Goal: Task Accomplishment & Management: Complete application form

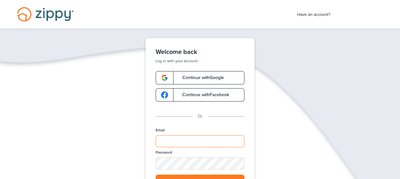
click at [165, 139] on input "Email" at bounding box center [199, 141] width 89 height 12
type input "**********"
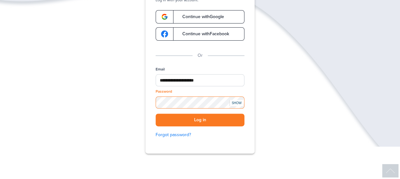
scroll to position [64, 0]
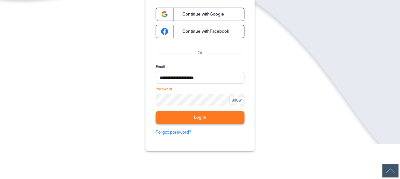
click at [189, 115] on button "Log in" at bounding box center [199, 117] width 89 height 13
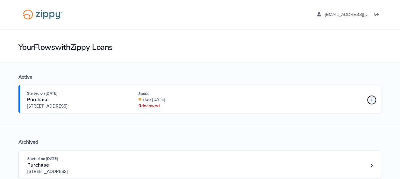
click at [371, 98] on icon "Loan number 4231650" at bounding box center [371, 99] width 2 height 3
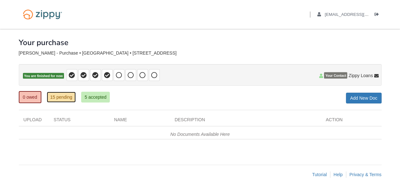
click at [62, 97] on link "15 pending" at bounding box center [61, 97] width 29 height 11
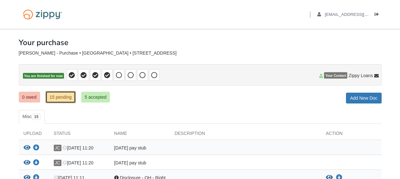
click at [49, 97] on link "15 pending" at bounding box center [60, 97] width 30 height 12
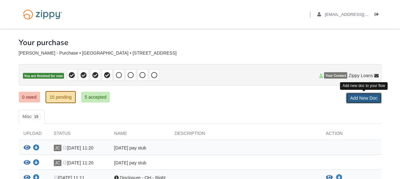
click at [358, 99] on link "Add New Doc" at bounding box center [363, 98] width 36 height 11
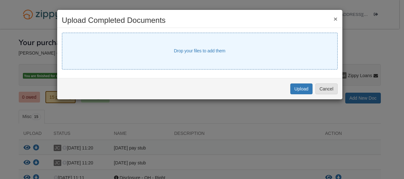
select select "****"
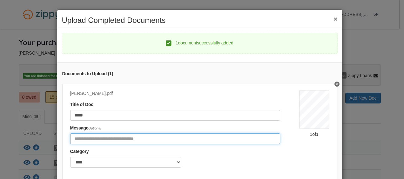
click at [72, 140] on input "Include any comments on this document" at bounding box center [175, 138] width 210 height 11
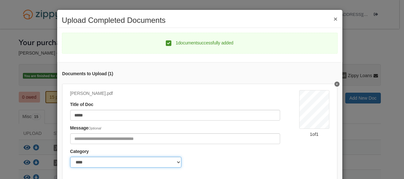
click at [175, 162] on select "******* ****" at bounding box center [125, 162] width 111 height 11
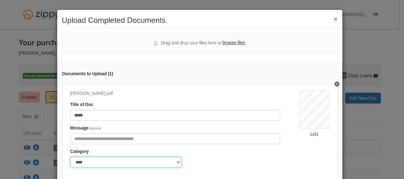
click at [175, 162] on select "******* ****" at bounding box center [125, 162] width 111 height 11
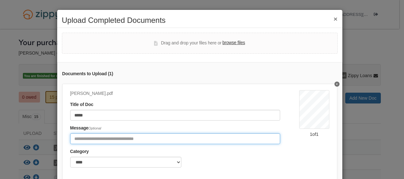
click at [74, 137] on input "Include any comments on this document" at bounding box center [175, 138] width 210 height 11
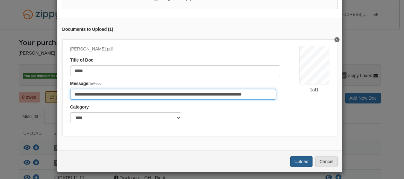
scroll to position [51, 0]
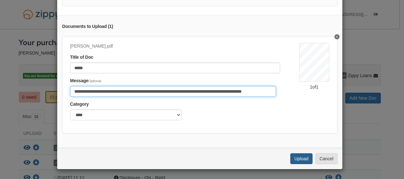
type input "**********"
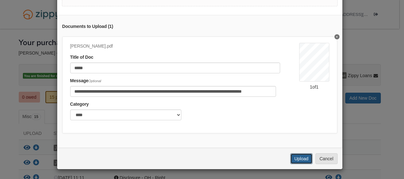
scroll to position [0, 0]
click at [303, 157] on button "Upload" at bounding box center [301, 159] width 22 height 11
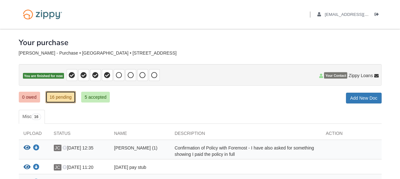
click at [60, 99] on link "16 pending" at bounding box center [60, 97] width 30 height 12
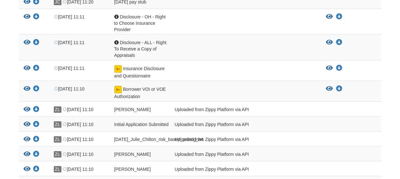
scroll to position [191, 0]
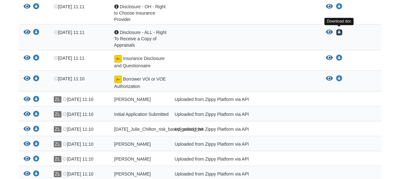
click at [337, 30] on icon "Download Disclosure - ALL - Right To Receive a Copy of Appraisals" at bounding box center [339, 32] width 6 height 6
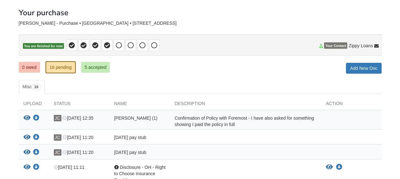
scroll to position [0, 0]
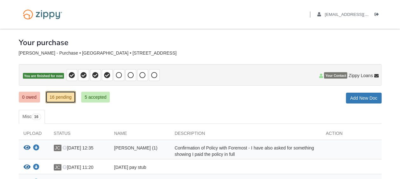
click at [49, 95] on link "16 pending" at bounding box center [60, 97] width 30 height 12
click at [31, 95] on link "0 owed" at bounding box center [29, 97] width 21 height 11
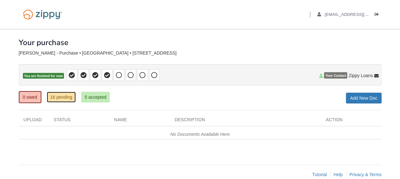
click at [53, 96] on link "16 pending" at bounding box center [61, 97] width 29 height 11
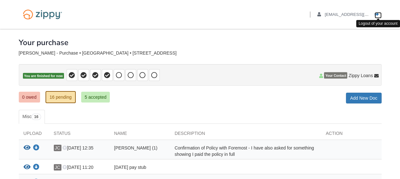
click at [376, 14] on icon "Log out" at bounding box center [376, 14] width 4 height 4
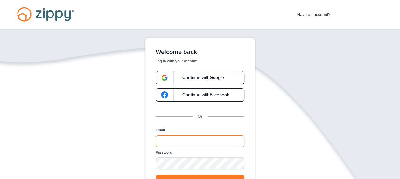
click at [172, 142] on input "Email" at bounding box center [199, 141] width 89 height 12
type input "**********"
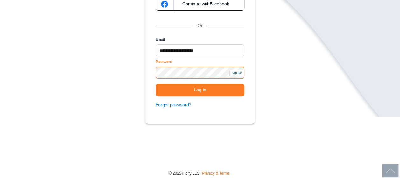
scroll to position [93, 0]
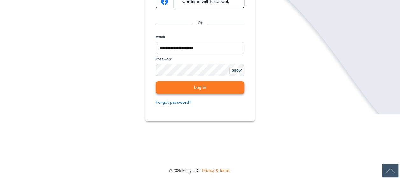
click at [189, 85] on button "Log in" at bounding box center [199, 87] width 89 height 13
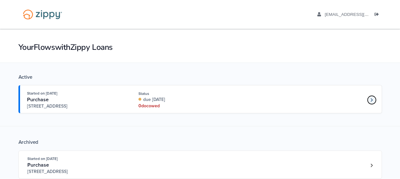
click at [370, 100] on icon "Loan number 4231650" at bounding box center [371, 100] width 2 height 4
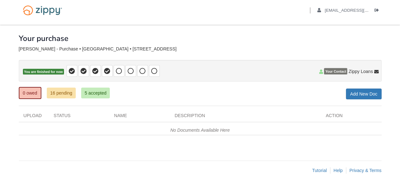
scroll to position [10, 0]
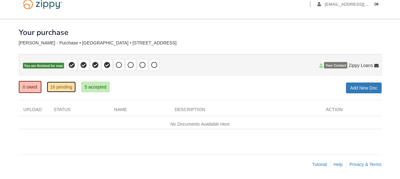
click at [56, 86] on link "16 pending" at bounding box center [61, 87] width 29 height 11
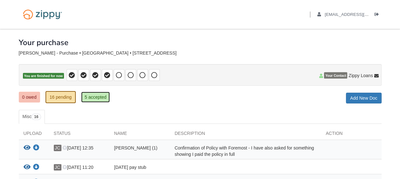
click at [92, 95] on link "5 accepted" at bounding box center [95, 97] width 29 height 11
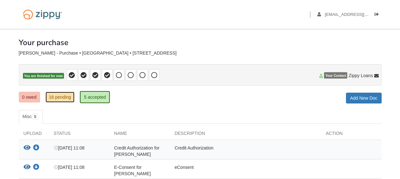
click at [60, 94] on link "16 pending" at bounding box center [59, 97] width 29 height 11
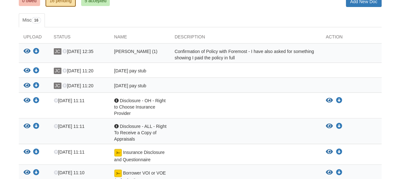
scroll to position [95, 0]
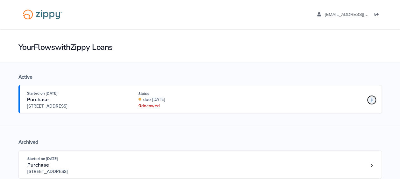
click at [372, 98] on icon "Loan number 4231650" at bounding box center [371, 100] width 2 height 4
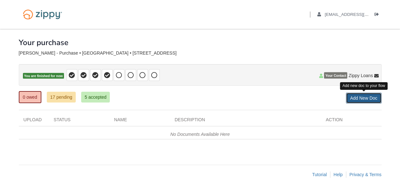
click at [352, 99] on link "Add New Doc" at bounding box center [363, 98] width 36 height 11
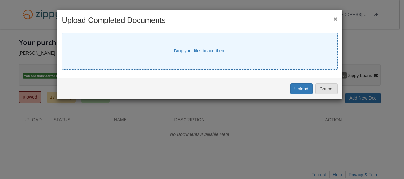
select select "****"
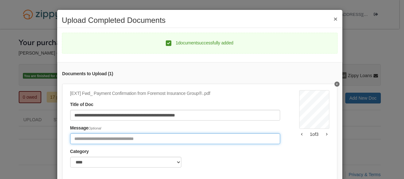
click at [77, 139] on input "Include any comments on this document" at bounding box center [175, 138] width 210 height 11
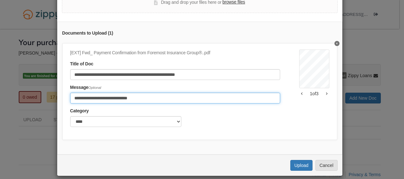
scroll to position [51, 0]
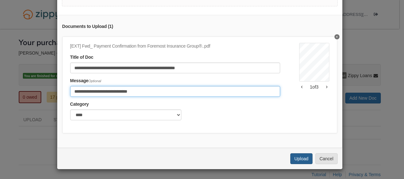
type input "**********"
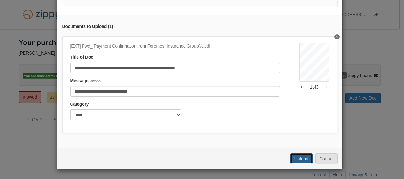
click at [292, 160] on button "Upload" at bounding box center [301, 159] width 22 height 11
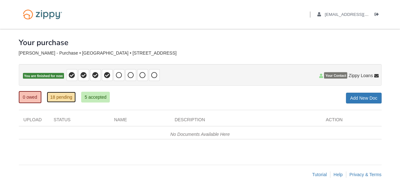
click at [52, 96] on link "18 pending" at bounding box center [61, 97] width 29 height 11
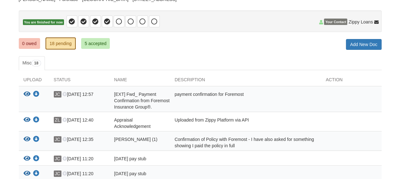
scroll to position [64, 0]
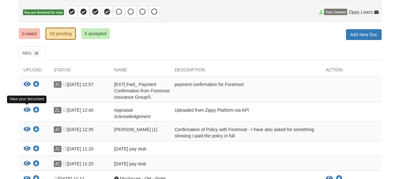
click at [26, 109] on icon "View Appraisal Acknowledgement" at bounding box center [27, 110] width 7 height 6
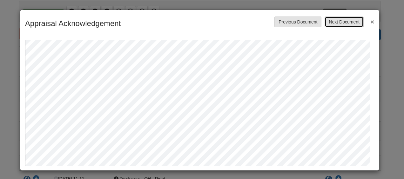
click at [330, 24] on button "Next Document" at bounding box center [344, 22] width 39 height 11
click at [368, 21] on button "×" at bounding box center [370, 21] width 7 height 11
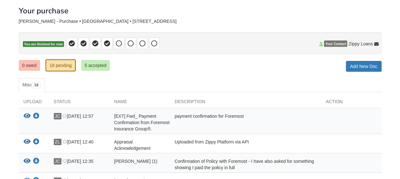
scroll to position [0, 0]
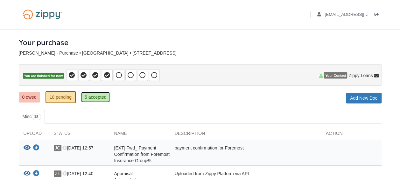
click at [92, 97] on link "5 accepted" at bounding box center [95, 97] width 29 height 11
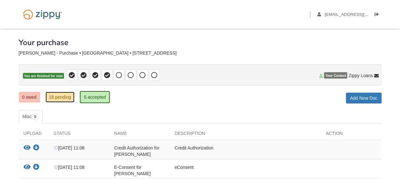
click at [59, 98] on link "18 pending" at bounding box center [59, 97] width 29 height 11
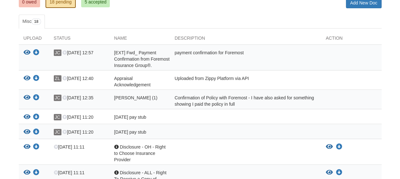
scroll to position [127, 0]
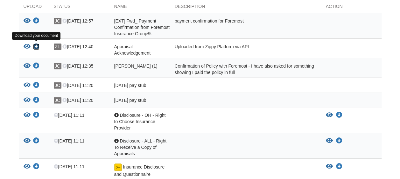
click at [35, 46] on icon "Download Appraisal Acknowledgement" at bounding box center [36, 47] width 6 height 6
click at [36, 44] on icon "Download Appraisal Acknowledgement" at bounding box center [36, 47] width 6 height 6
